Goal: Information Seeking & Learning: Learn about a topic

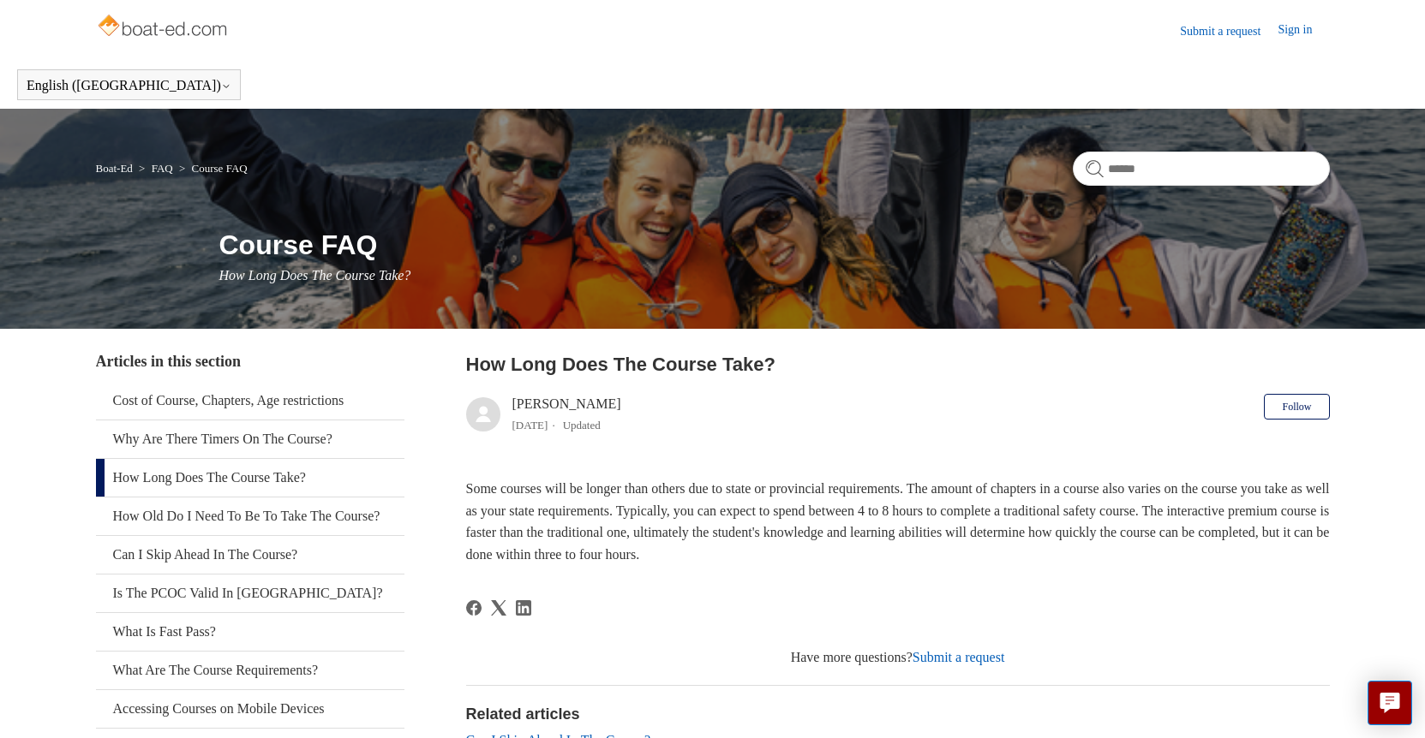
scroll to position [257, 0]
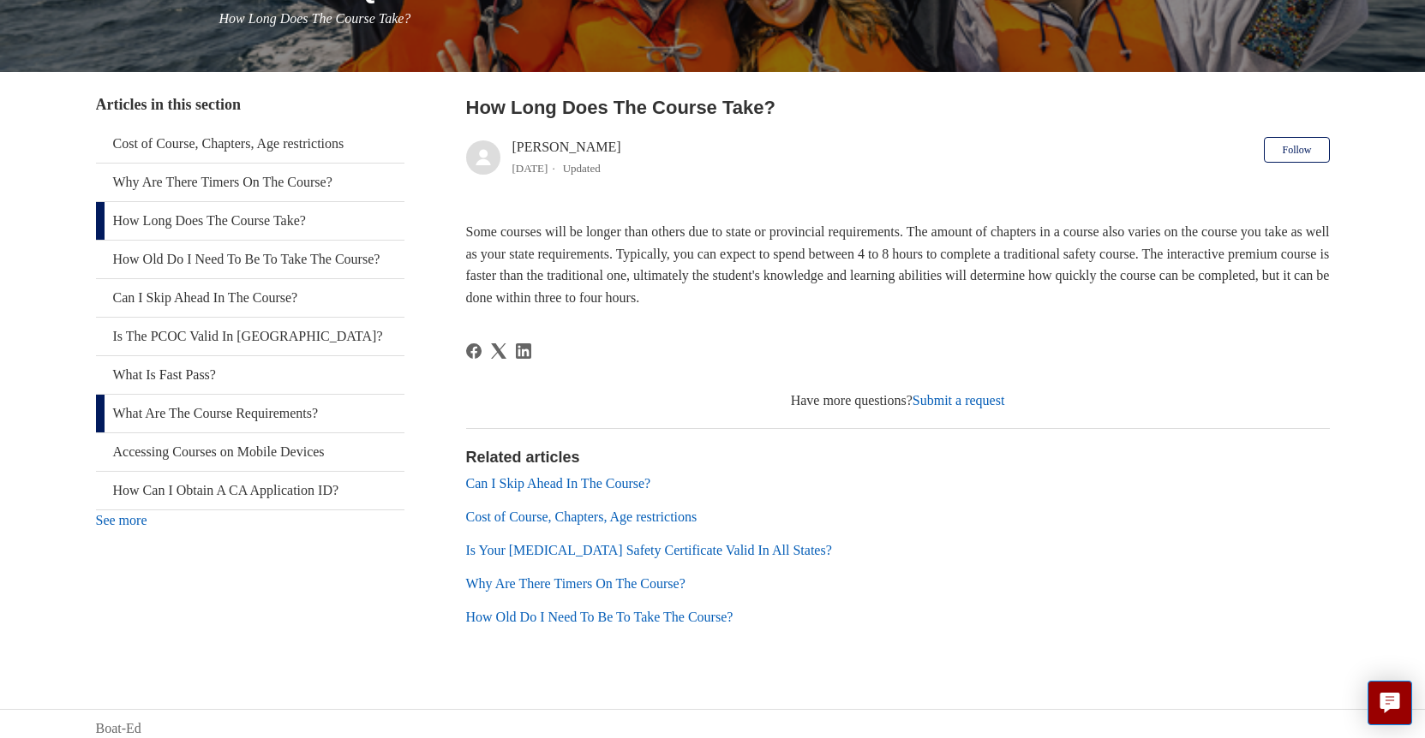
click at [257, 428] on link "What Are The Course Requirements?" at bounding box center [250, 414] width 308 height 38
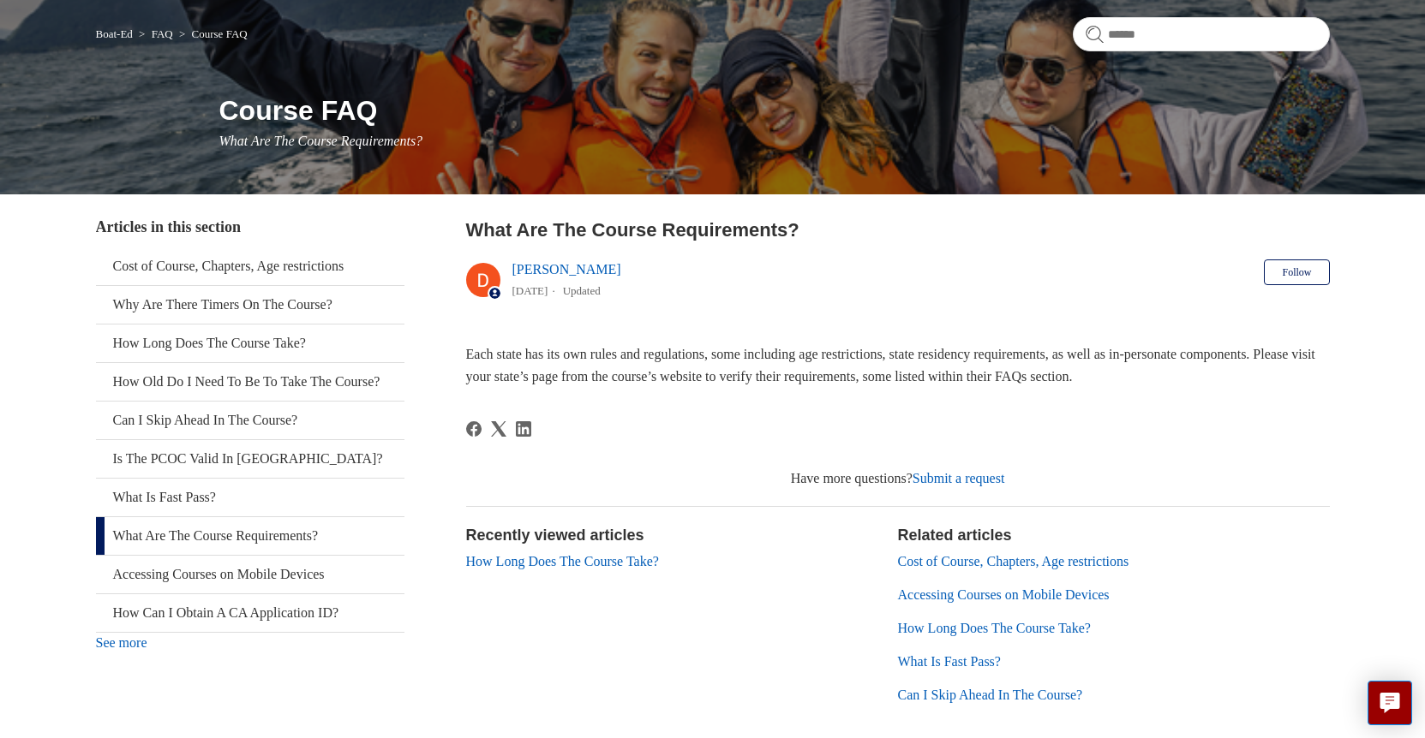
scroll to position [171, 0]
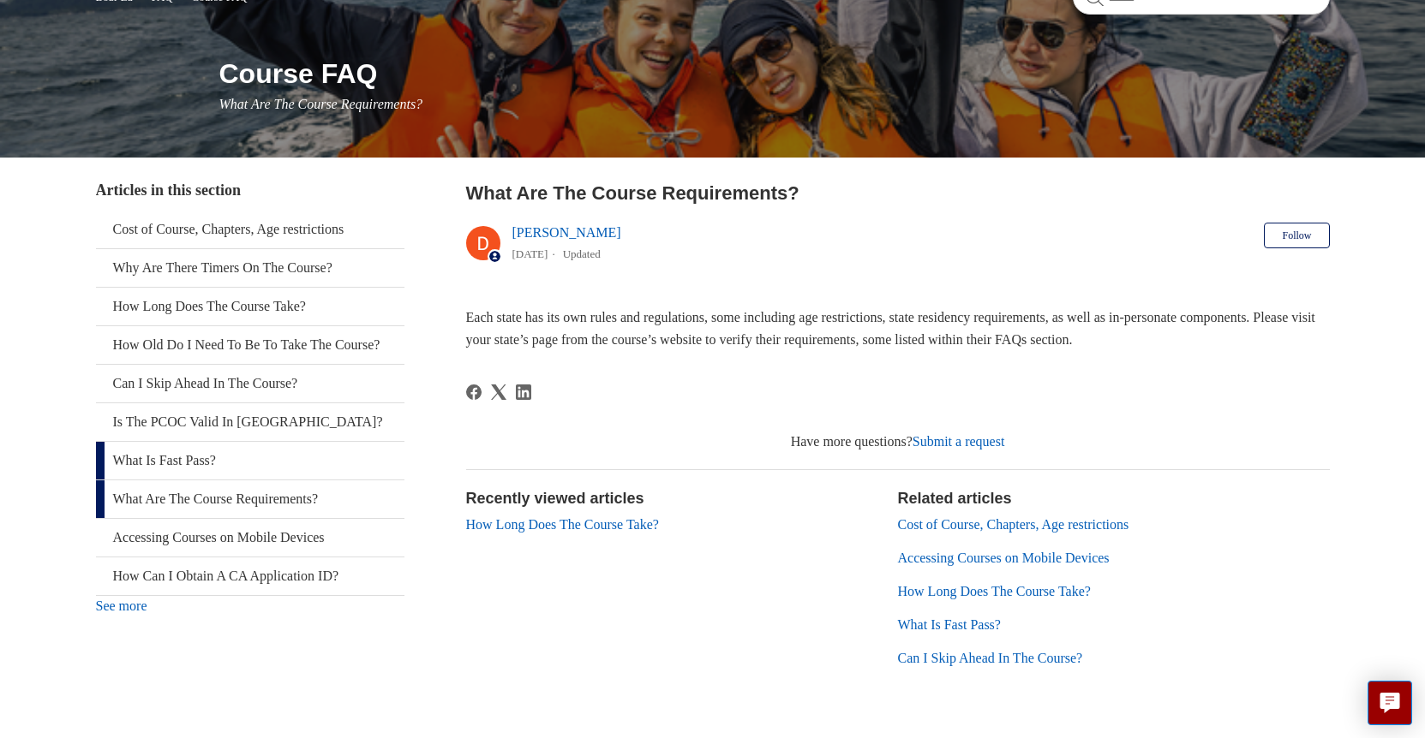
click at [200, 480] on link "What Is Fast Pass?" at bounding box center [250, 461] width 308 height 38
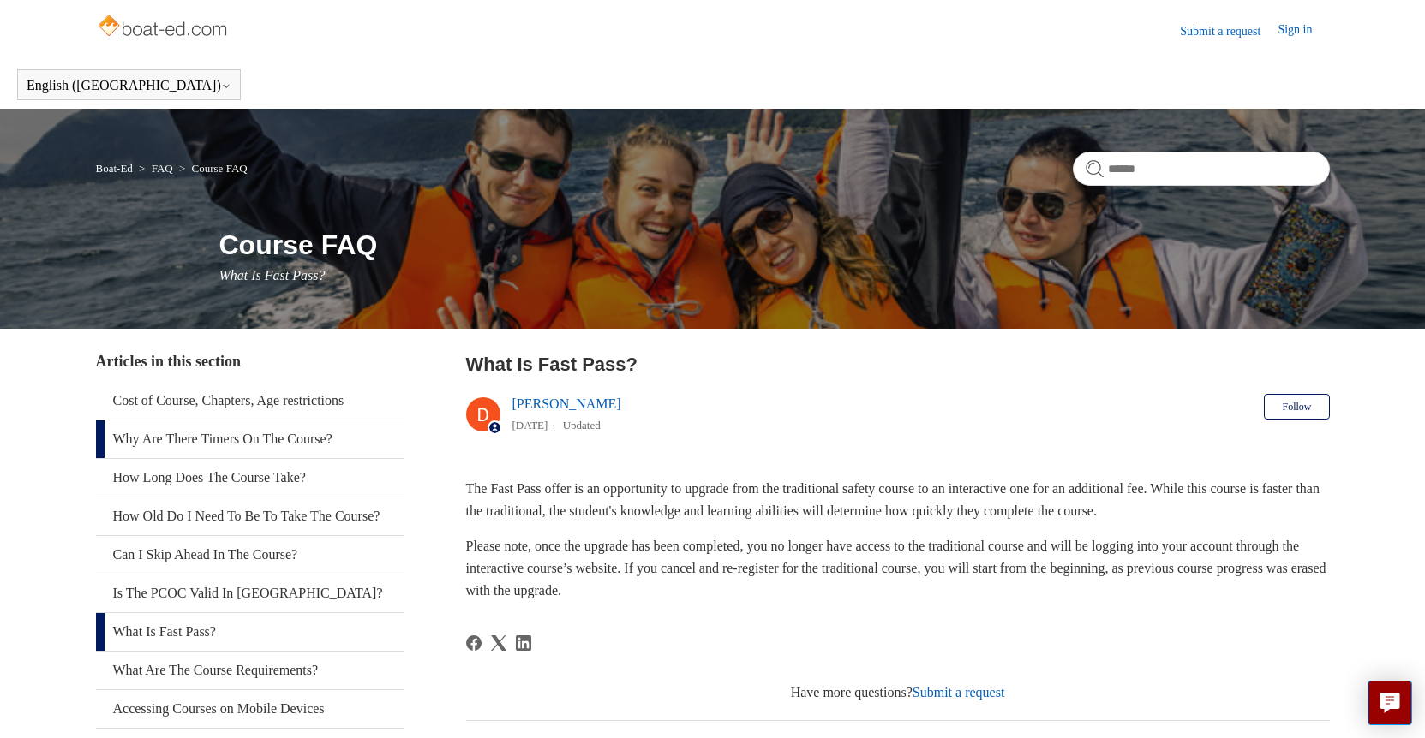
click at [240, 429] on link "Why Are There Timers On The Course?" at bounding box center [250, 440] width 308 height 38
